Goal: Find specific page/section: Find specific page/section

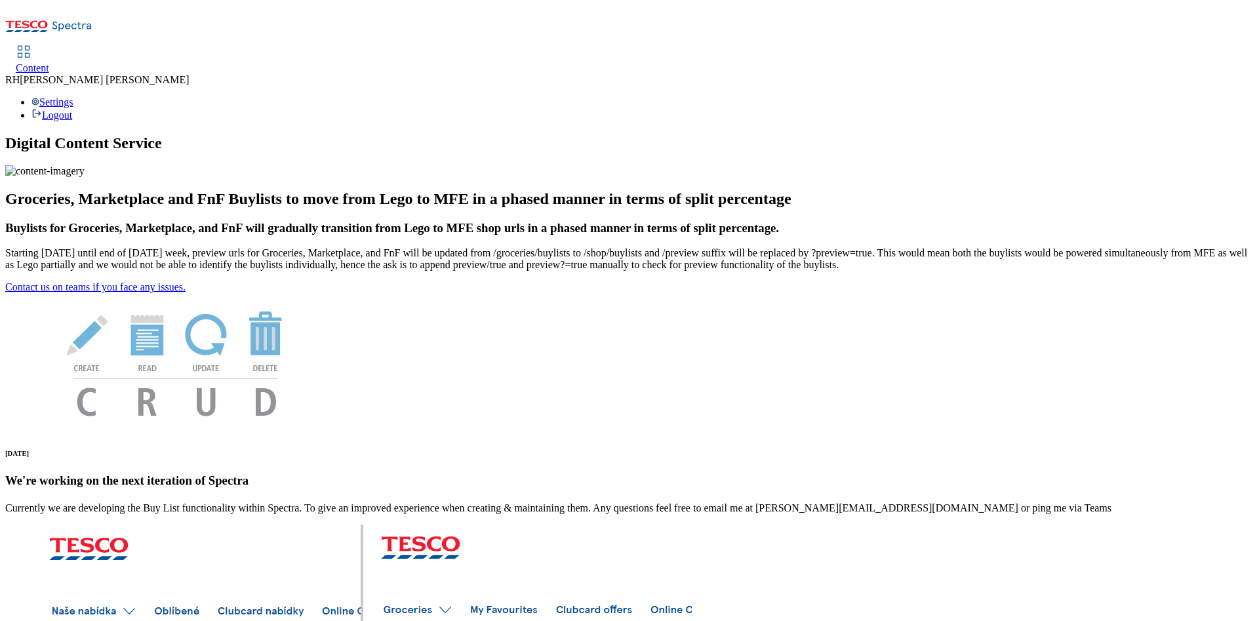
click at [49, 62] on div "Content" at bounding box center [32, 68] width 33 height 12
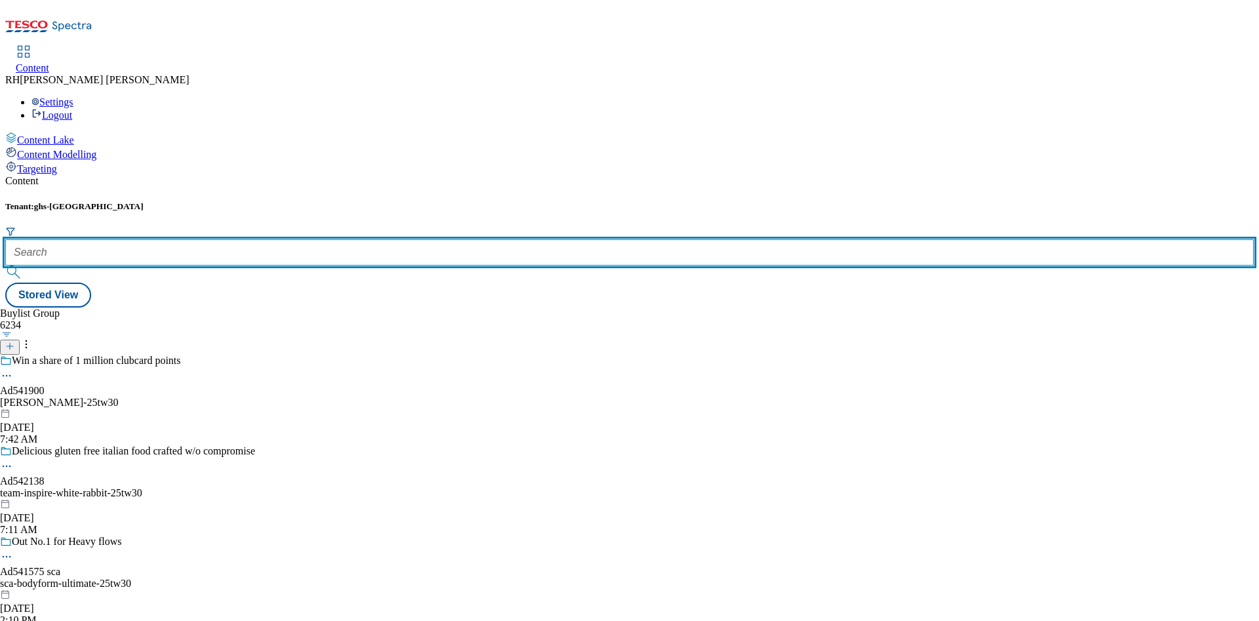
click at [300, 239] on input "text" at bounding box center [629, 252] width 1249 height 26
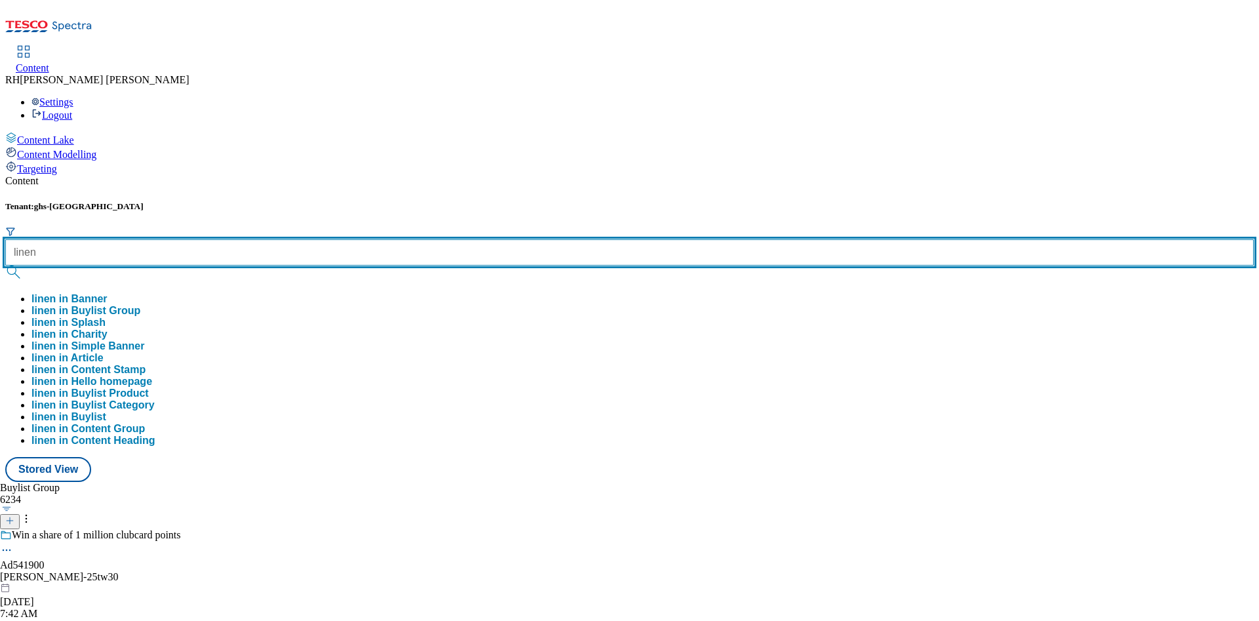
type input "linen"
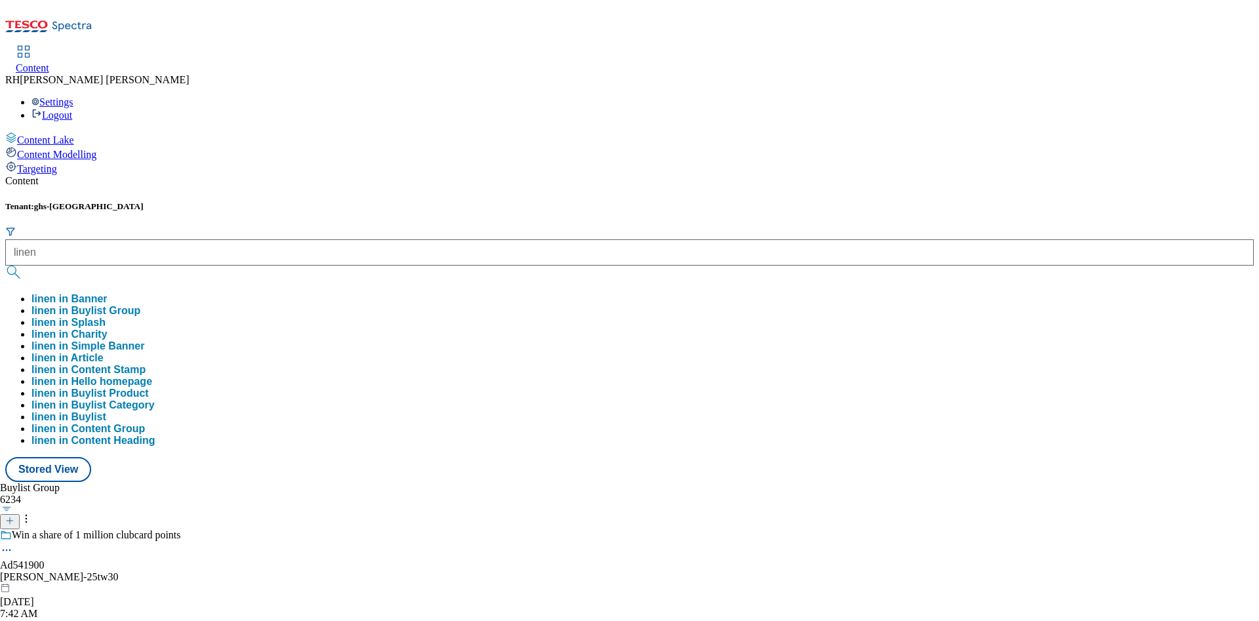
click at [140, 305] on button "linen in Buylist Group" at bounding box center [85, 311] width 109 height 12
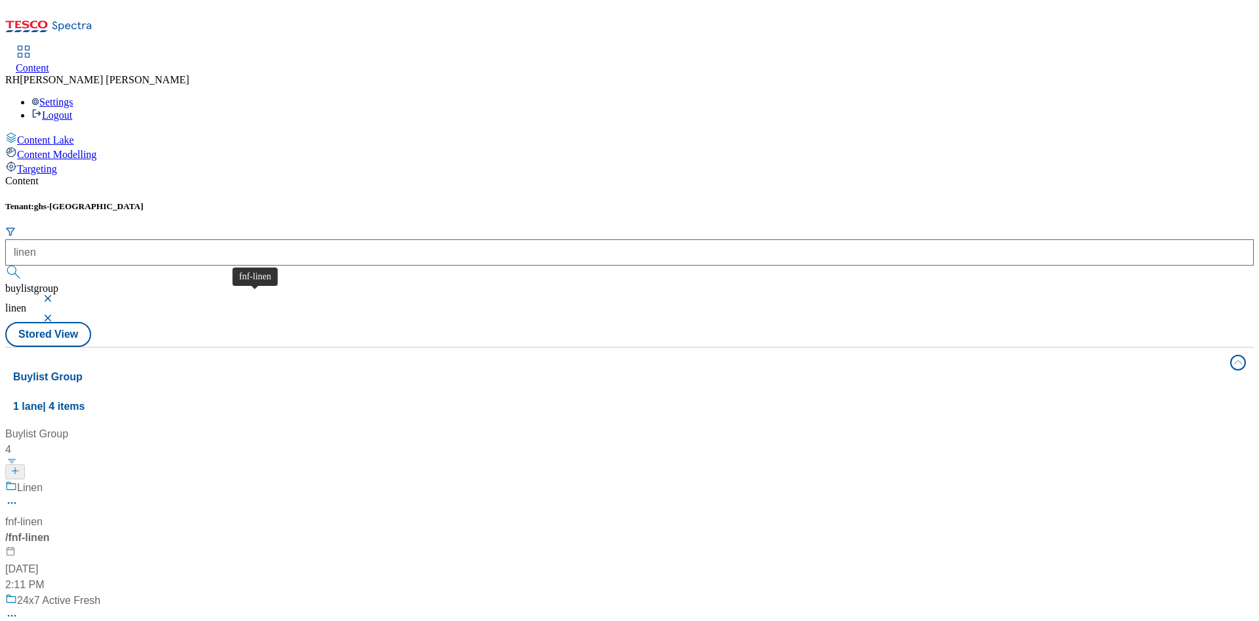
click at [43, 514] on div "fnf-linen" at bounding box center [23, 522] width 37 height 16
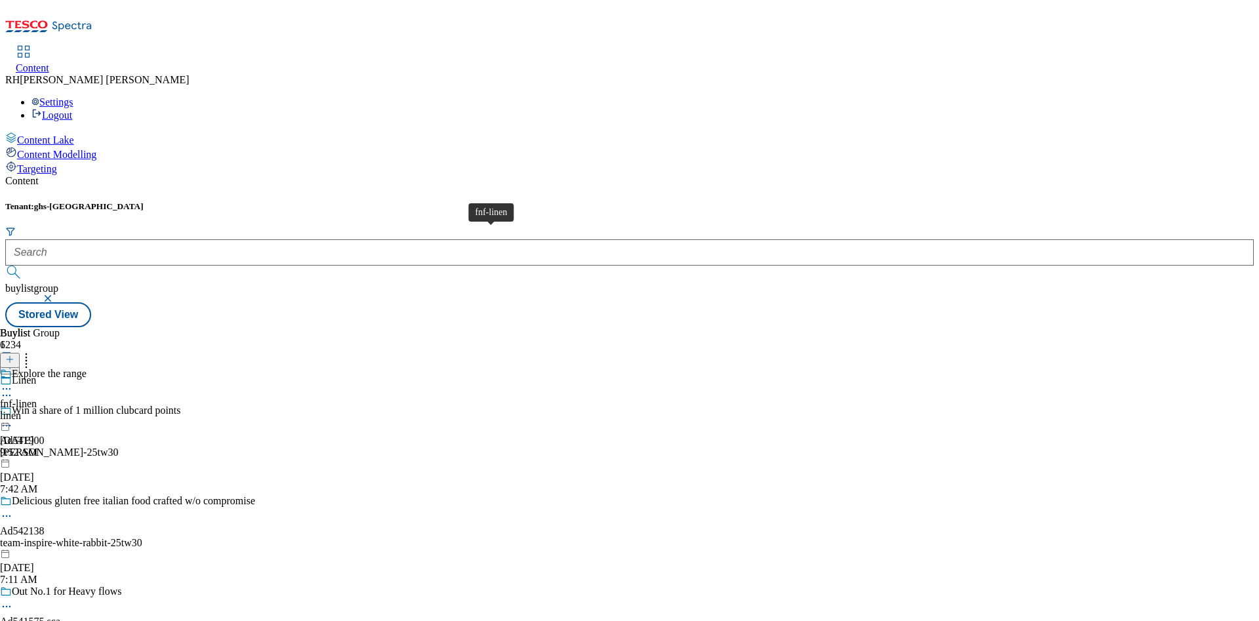
click at [37, 398] on span "fnf-linen" at bounding box center [18, 404] width 37 height 12
click at [71, 410] on div "all-products" at bounding box center [35, 416] width 71 height 12
